Goal: Transaction & Acquisition: Obtain resource

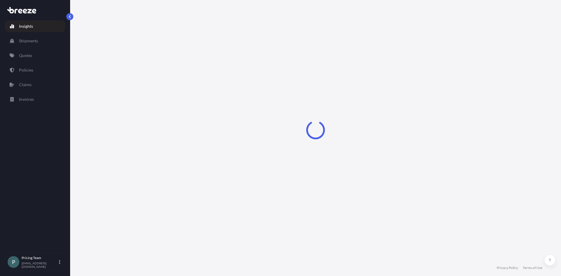
select select "2025"
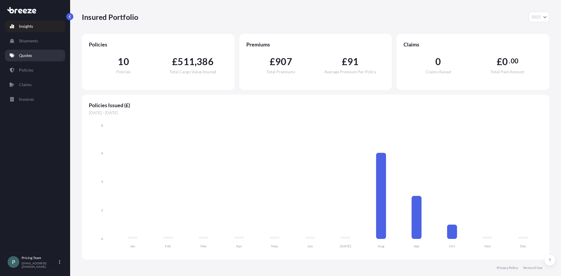
click at [26, 55] on p "Quotes" at bounding box center [25, 56] width 13 height 6
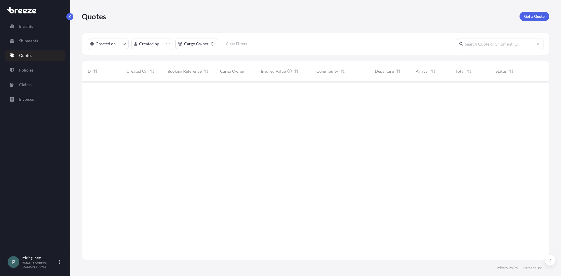
scroll to position [177, 463]
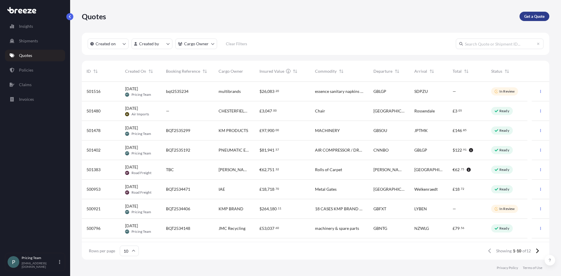
click at [532, 17] on p "Get a Quote" at bounding box center [534, 16] width 20 height 6
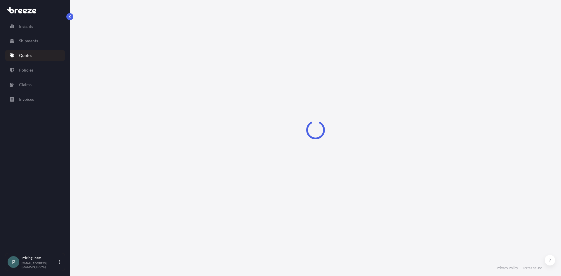
select select "Sea"
select select "1"
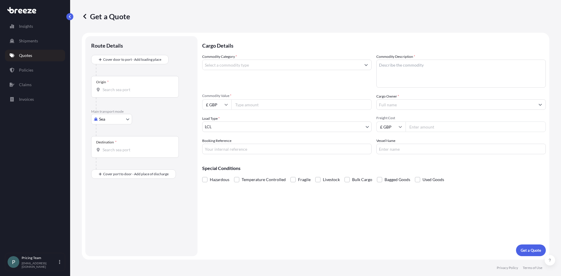
click at [122, 85] on div "Origin *" at bounding box center [135, 87] width 88 height 22
click at [122, 87] on input "Origin *" at bounding box center [136, 90] width 69 height 6
click at [206, 179] on span at bounding box center [204, 179] width 5 height 5
click at [202, 175] on input "Hazardous" at bounding box center [202, 175] width 0 height 0
click at [124, 91] on input "Origin * Please select an origin" at bounding box center [136, 90] width 69 height 6
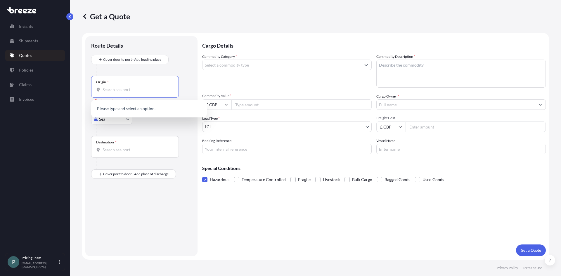
click at [138, 90] on input "Origin * Please select an origin" at bounding box center [136, 90] width 69 height 6
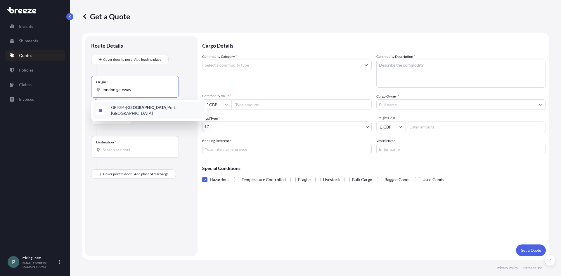
click at [139, 113] on div "GBLGP - [GEOGRAPHIC_DATA], [GEOGRAPHIC_DATA]" at bounding box center [148, 110] width 111 height 16
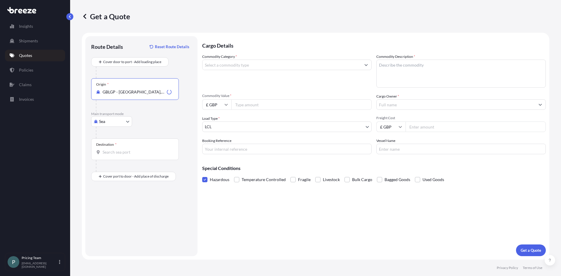
type input "GBLGP - [GEOGRAPHIC_DATA], [GEOGRAPHIC_DATA]"
click at [131, 153] on input "Destination *" at bounding box center [136, 152] width 69 height 6
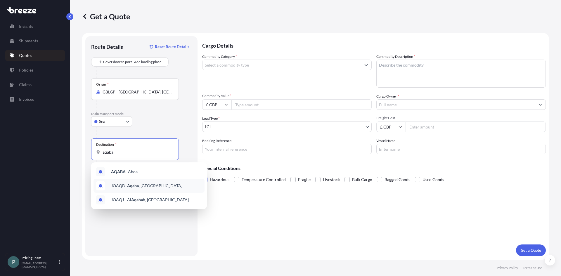
click at [143, 189] on div "JOAQB - Aqaba , [GEOGRAPHIC_DATA]" at bounding box center [148, 186] width 111 height 14
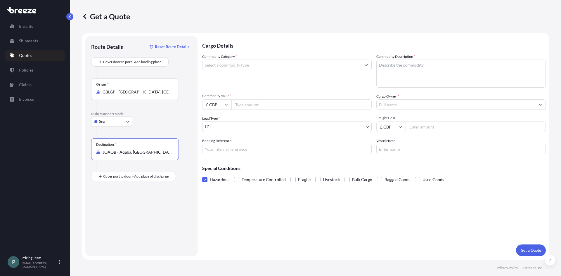
type input "JOAQB - Aqaba, [GEOGRAPHIC_DATA]"
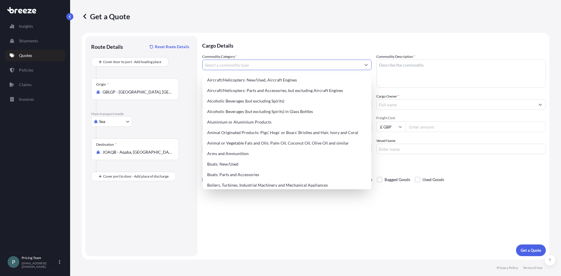
click at [241, 65] on input "Commodity Category *" at bounding box center [281, 65] width 158 height 11
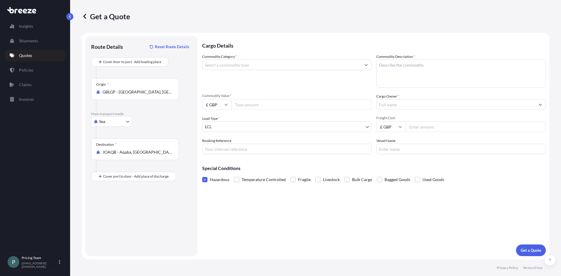
click at [257, 64] on input "Commodity Category *" at bounding box center [281, 65] width 158 height 11
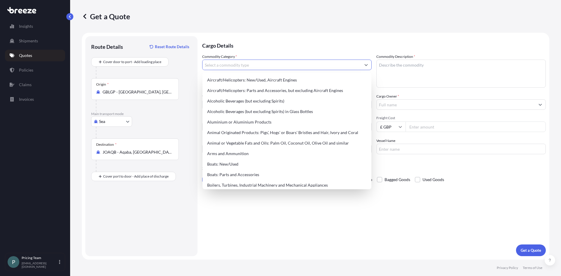
paste input "ENVIRONMENTALLY HAZARDOUS SUBSTANCE"
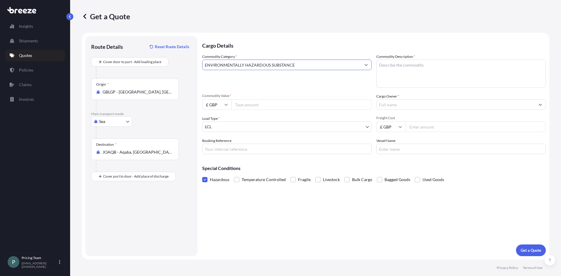
type input "ENVIRONMENTALLY HAZARDOUS SUBSTANCE"
click at [453, 70] on textarea "Commodity Description *" at bounding box center [460, 74] width 169 height 28
click at [409, 67] on textarea "Commodity Description *" at bounding box center [460, 74] width 169 height 28
paste textarea "- DCMX (UN3077, ENVIRONMENTALLY HAZARDOUS SUBSTANCE, SOLID, N.O.S. (DCMX) CLASS…"
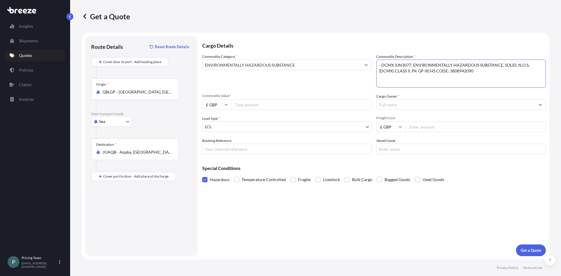
type textarea "- DCMX (UN3077, ENVIRONMENTALLY HAZARDOUS SUBSTANCE, SOLID, N.O.S. (DCMX) CLASS…"
click at [256, 106] on input "Commodity Value *" at bounding box center [301, 104] width 140 height 11
type input "52830.00"
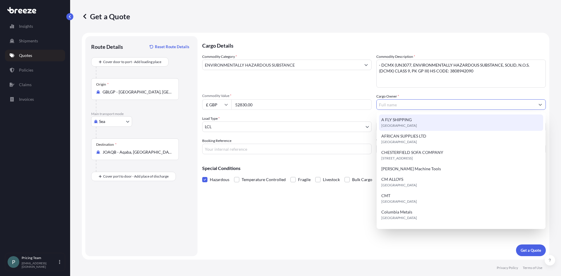
click at [412, 104] on input "Cargo Owner *" at bounding box center [455, 104] width 158 height 11
click at [413, 104] on input "Cargo Owner *" at bounding box center [455, 104] width 158 height 11
click at [390, 104] on input "Cargo Owner *" at bounding box center [455, 104] width 158 height 11
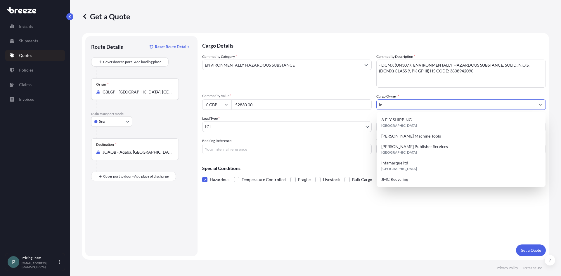
type input "i"
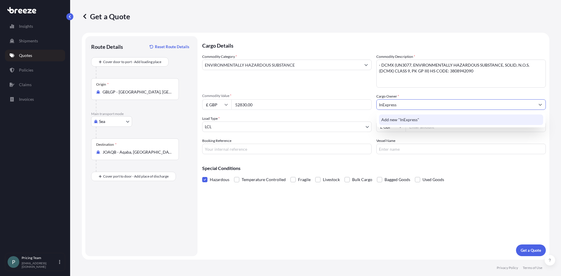
click at [423, 123] on div "Add new "InExpress"" at bounding box center [461, 119] width 164 height 11
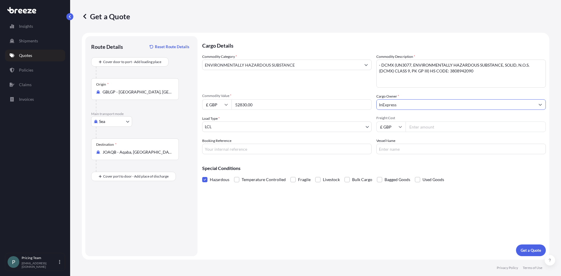
type input "InExpress"
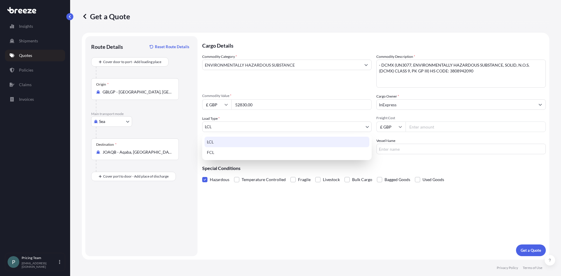
click at [244, 126] on body "10 options available. 3 options available. 0 options available. 1 option availa…" at bounding box center [280, 138] width 561 height 276
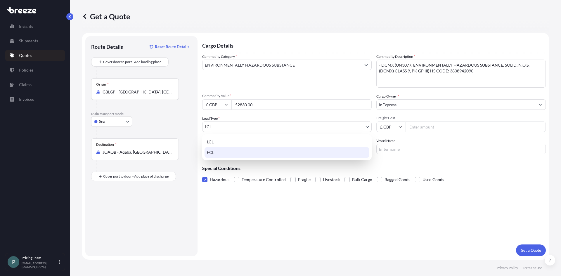
click at [232, 153] on div "FCL" at bounding box center [286, 152] width 165 height 11
select select "2"
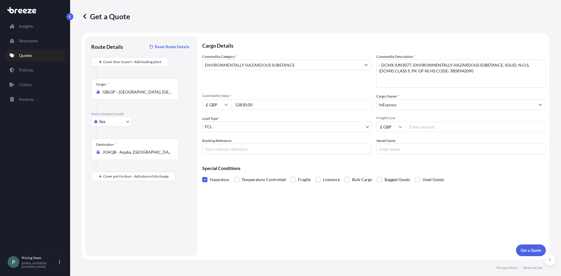
click at [424, 126] on input "Freight Cost" at bounding box center [475, 126] width 140 height 11
click at [392, 127] on input "£ GBP" at bounding box center [390, 126] width 29 height 11
click at [425, 127] on input "Freight Cost" at bounding box center [475, 126] width 140 height 11
type input "2000"
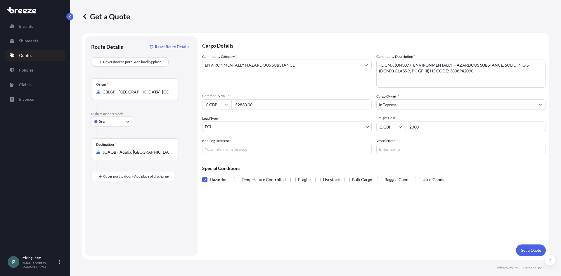
click at [228, 150] on input "Booking Reference" at bounding box center [286, 149] width 169 height 11
type input "B"
type input "Aqaba"
click at [411, 152] on input "Vessel Name" at bounding box center [460, 149] width 169 height 11
click at [533, 248] on p "Get a Quote" at bounding box center [530, 250] width 20 height 6
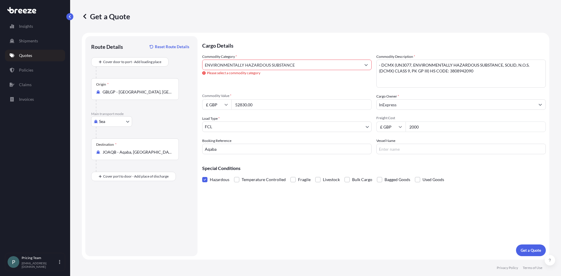
click at [323, 64] on input "ENVIRONMENTALLY HAZARDOUS SUBSTANCE" at bounding box center [281, 65] width 158 height 11
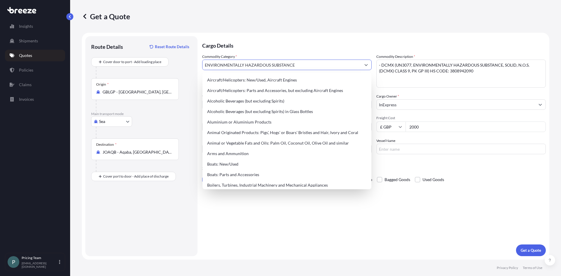
drag, startPoint x: 296, startPoint y: 67, endPoint x: 178, endPoint y: 61, distance: 118.1
click at [178, 61] on form "Route Details Reset Route Details Cover door to port - Add loading place Place …" at bounding box center [315, 146] width 467 height 227
paste input "Insecticides"
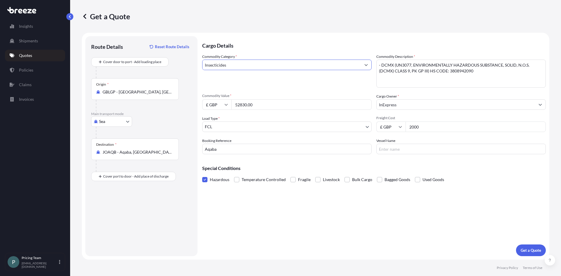
click at [310, 68] on input "Insecticides" at bounding box center [281, 65] width 158 height 11
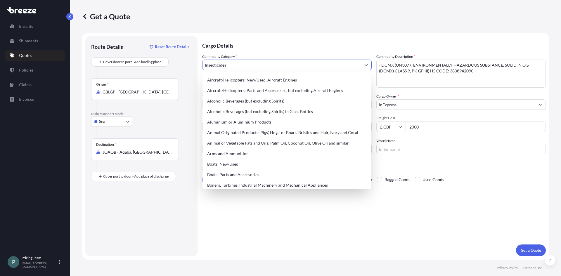
click at [368, 65] on button "Show suggestions" at bounding box center [366, 65] width 11 height 11
drag, startPoint x: 244, startPoint y: 66, endPoint x: 144, endPoint y: 64, distance: 100.2
click at [144, 64] on form "Route Details Reset Route Details Cover door to port - Add loading place Place …" at bounding box center [315, 146] width 467 height 227
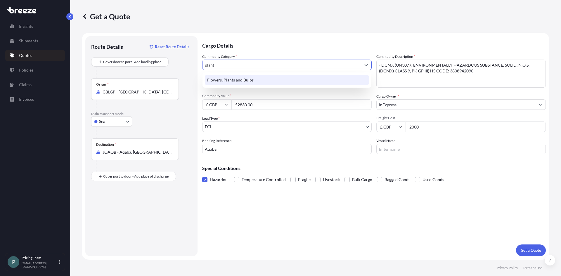
click at [237, 79] on div "Flowers, Plants and Bulbs" at bounding box center [287, 80] width 164 height 11
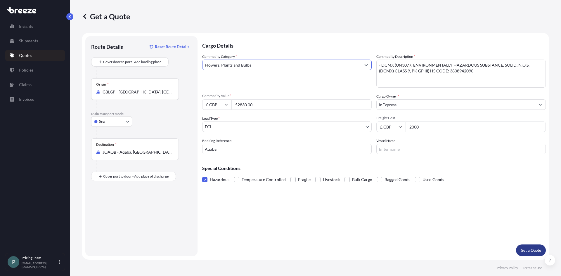
type input "Flowers, Plants and Bulbs"
click at [533, 251] on p "Get a Quote" at bounding box center [530, 250] width 20 height 6
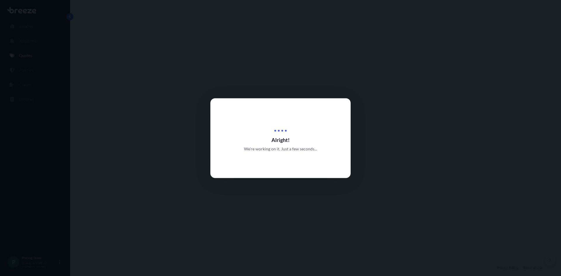
select select "Sea"
select select "2"
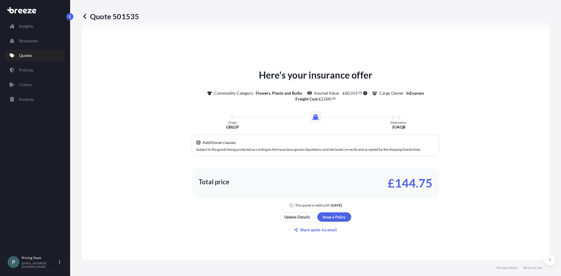
scroll to position [234, 0]
